Goal: Task Accomplishment & Management: Manage account settings

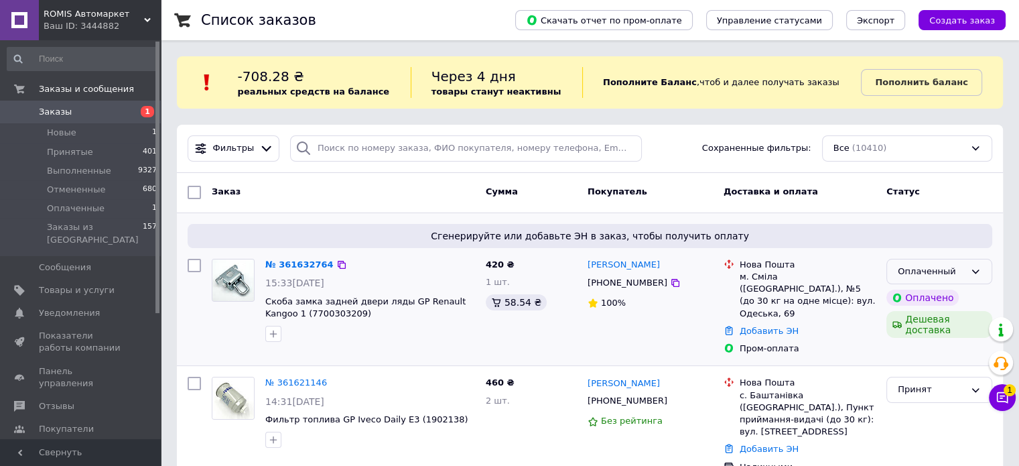
click at [963, 275] on div "Оплаченный" at bounding box center [931, 272] width 67 height 14
click at [943, 300] on li "Принят" at bounding box center [939, 299] width 105 height 25
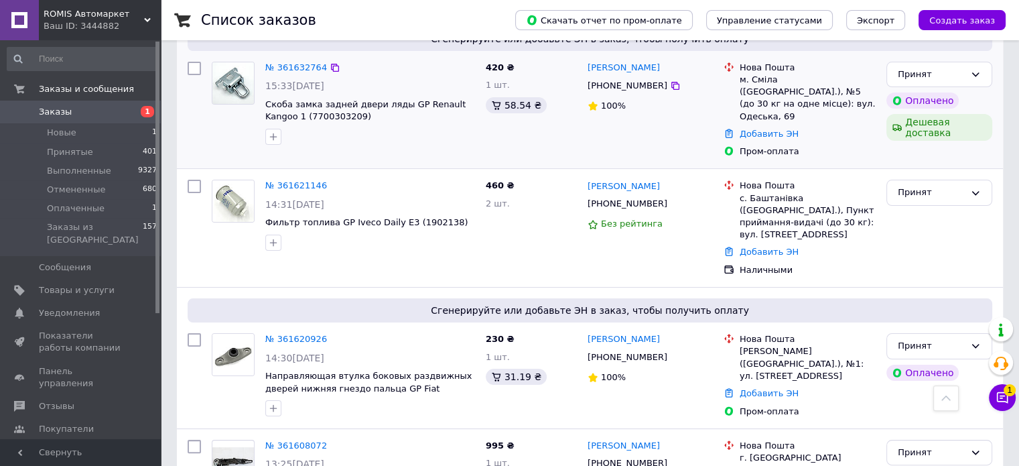
scroll to position [134, 0]
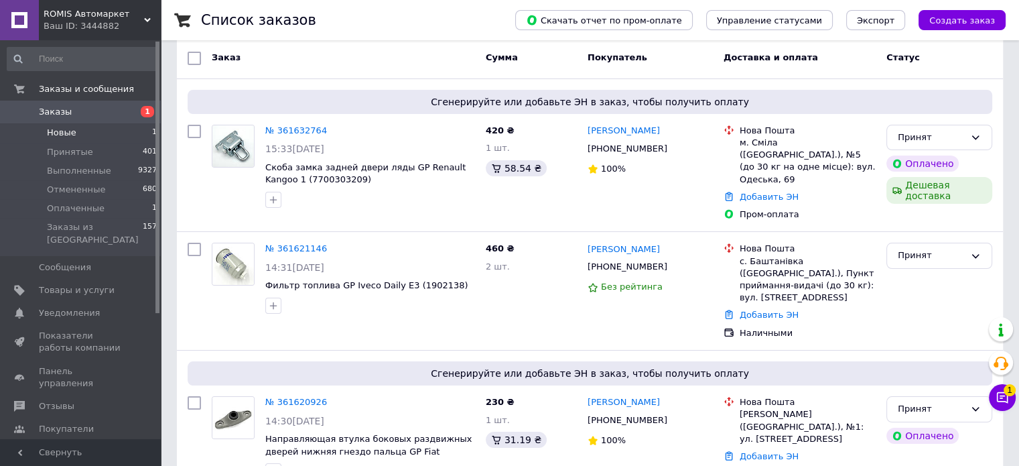
click at [72, 132] on span "Новые" at bounding box center [61, 133] width 29 height 12
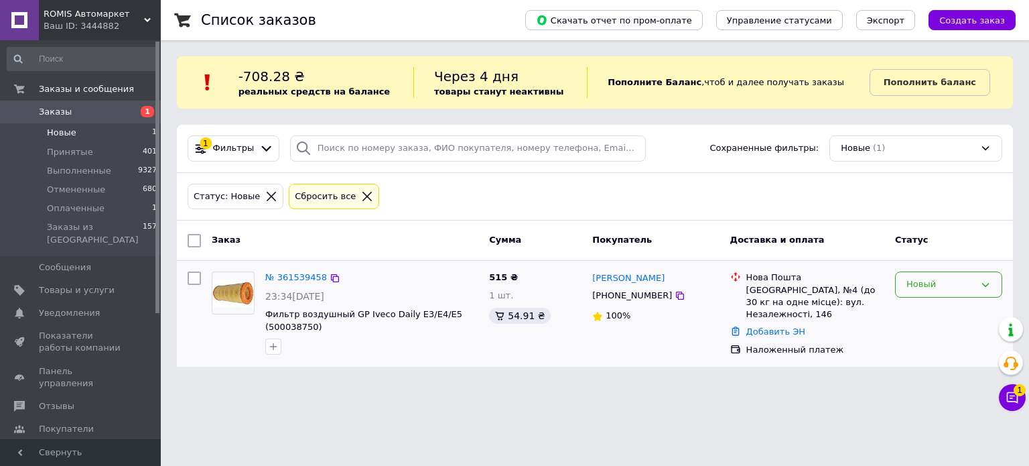
click at [939, 286] on div "Новый" at bounding box center [940, 284] width 68 height 14
click at [931, 309] on li "Принят" at bounding box center [949, 312] width 106 height 25
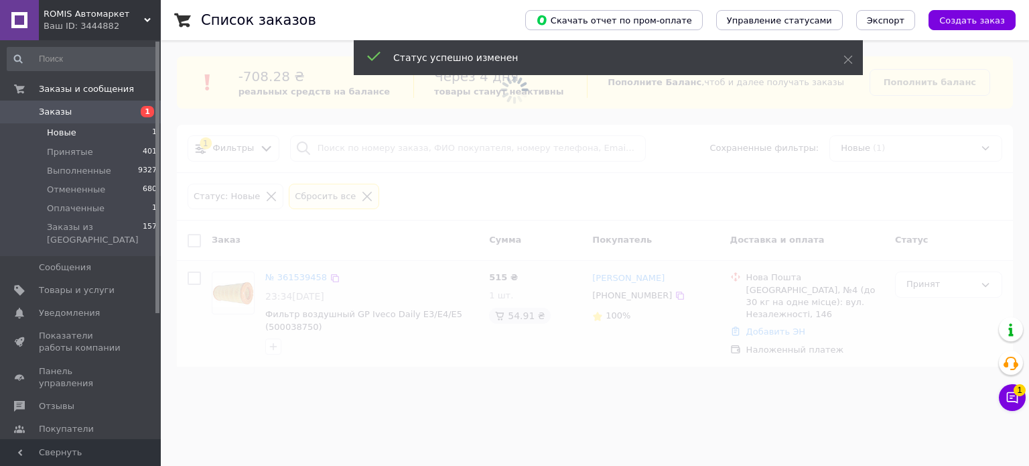
click at [51, 114] on span "Заказы" at bounding box center [55, 112] width 33 height 12
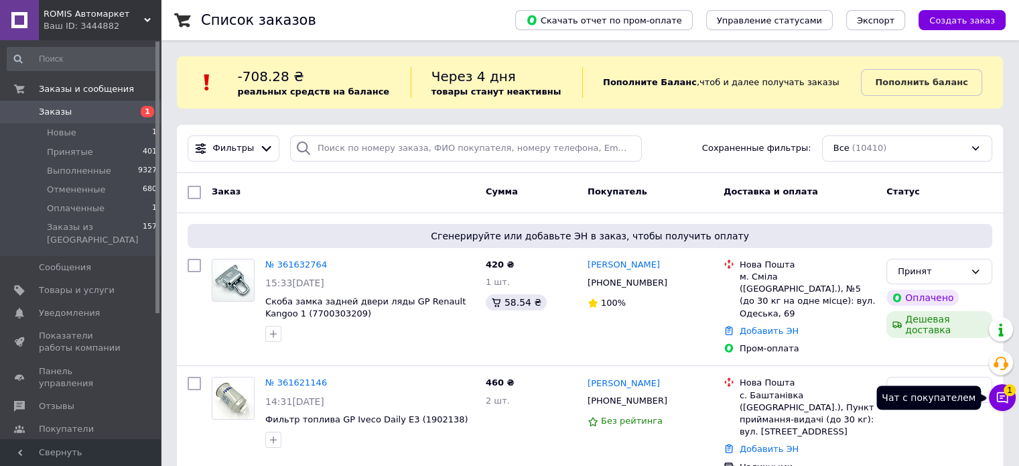
click at [1005, 401] on icon at bounding box center [1002, 397] width 11 height 11
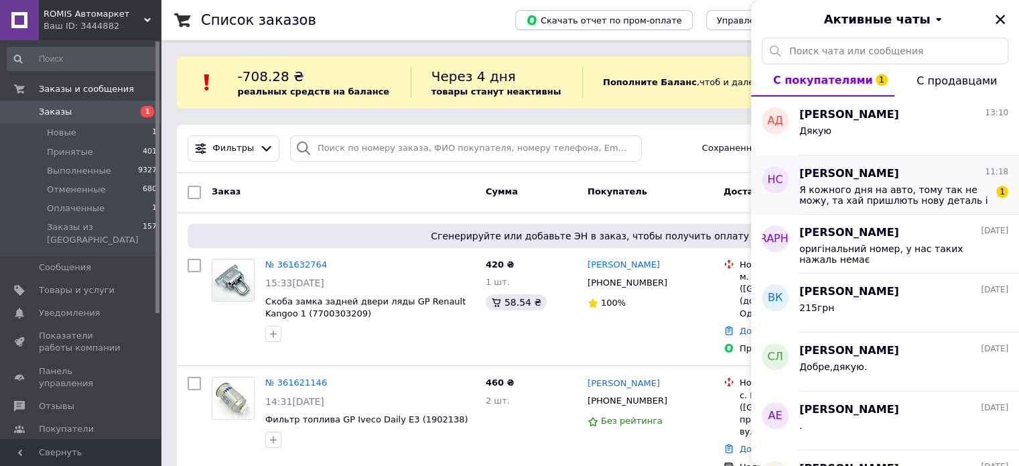
click at [888, 182] on div "Я кожного дня на авто, тому так не можу, та хай пришлють нову деталь і я відпра…" at bounding box center [903, 194] width 209 height 24
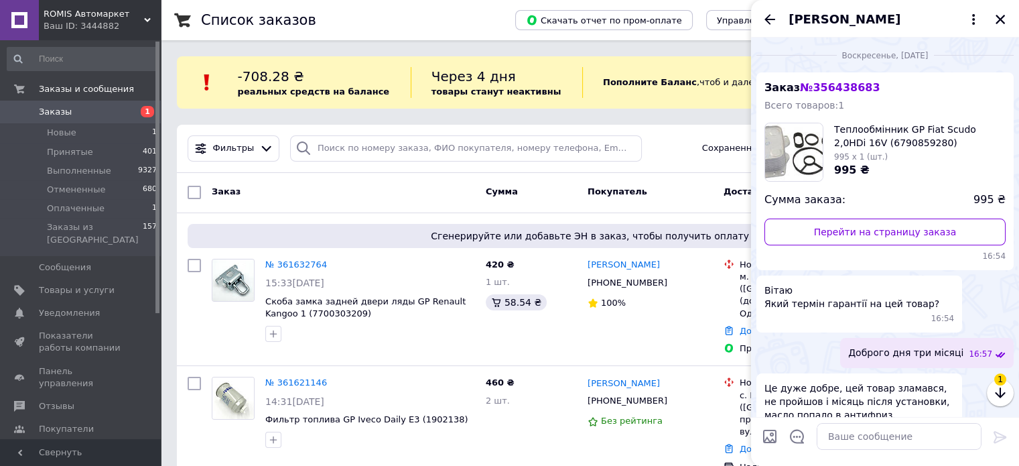
scroll to position [1003, 0]
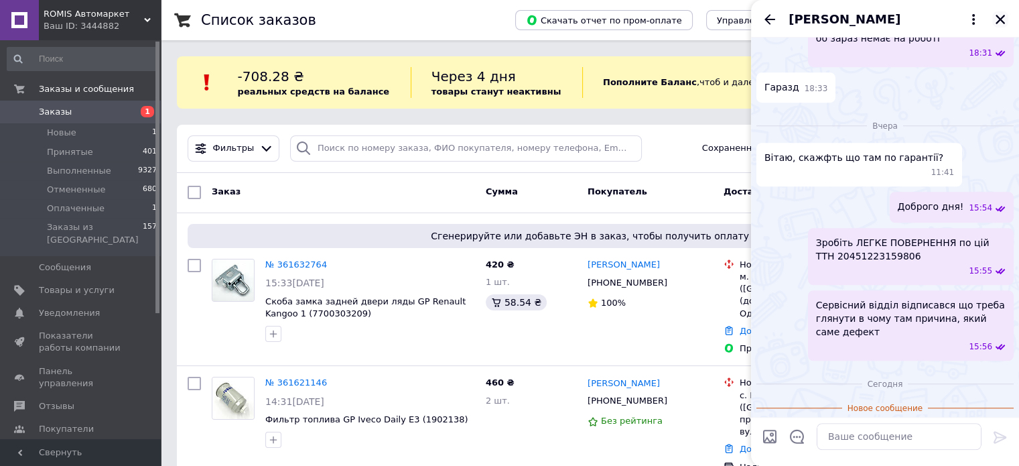
click at [1005, 19] on icon "Закрыть" at bounding box center [1000, 19] width 12 height 12
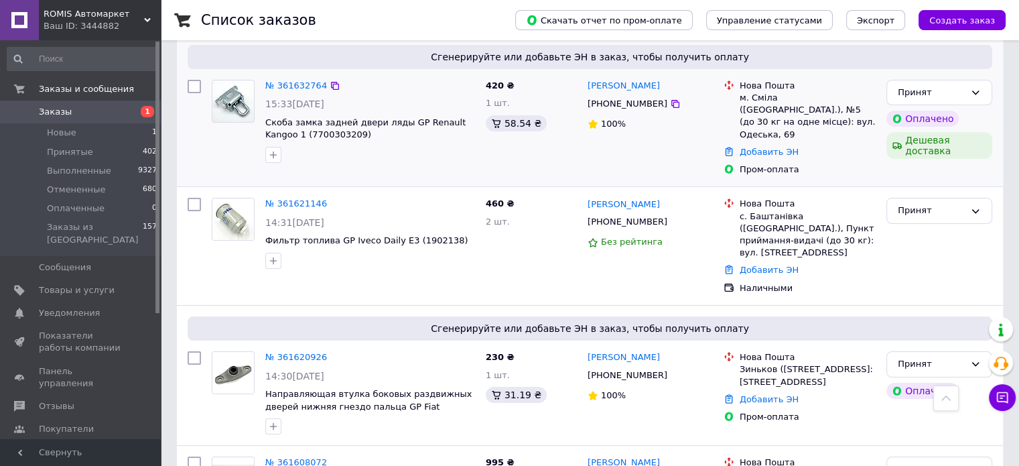
scroll to position [67, 0]
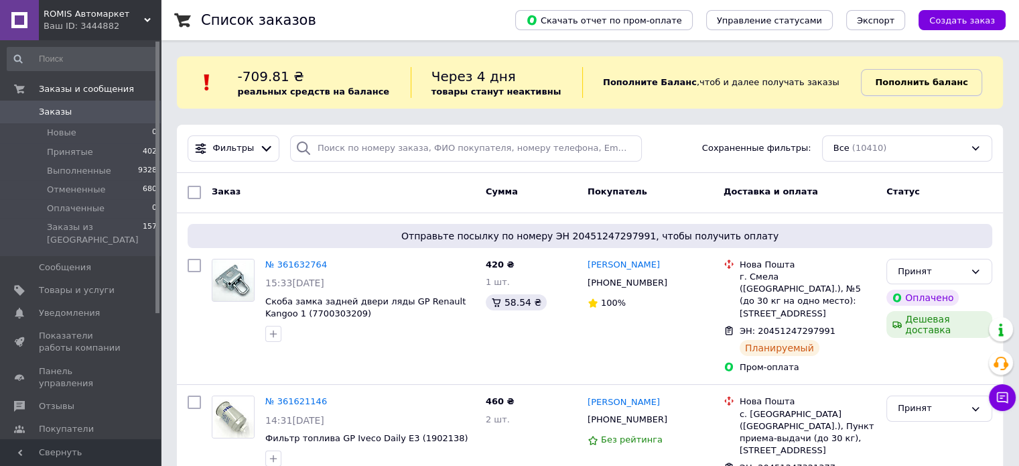
click at [902, 77] on b "Пополнить баланс" at bounding box center [921, 82] width 92 height 10
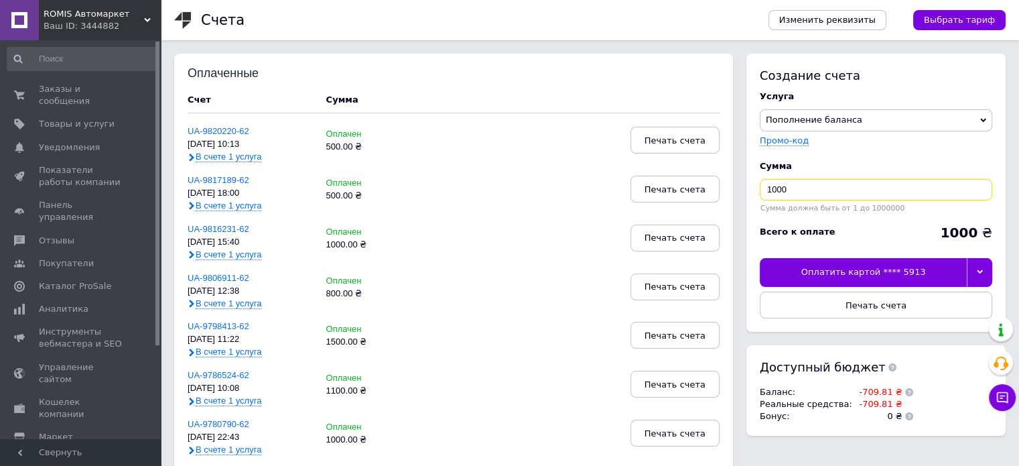
drag, startPoint x: 803, startPoint y: 192, endPoint x: 720, endPoint y: 181, distance: 84.4
type input "300"
click at [943, 224] on div "Всего к оплате 300 ₴" at bounding box center [876, 235] width 232 height 32
click at [871, 263] on div "Оплатить картой **** 5913" at bounding box center [863, 272] width 207 height 28
